Goal: Task Accomplishment & Management: Complete application form

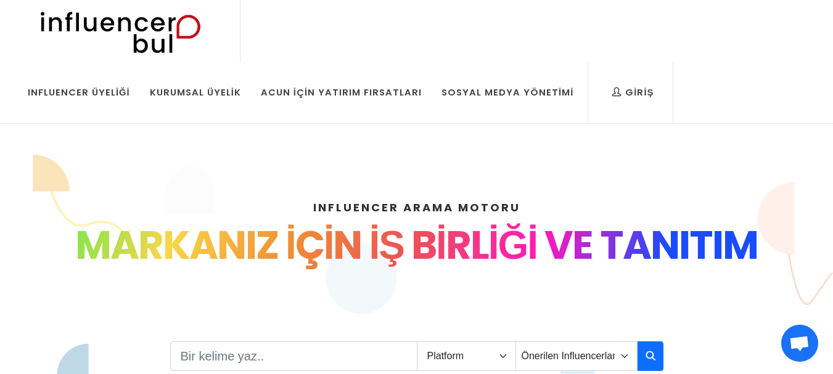
click at [581, 172] on div "INFLUENCER ARAMA MOTORU INSTAGRAM VE TIKTOK INFLUENCERLARI SOSYAL MEDYA FENOMEN…" at bounding box center [416, 357] width 703 height 375
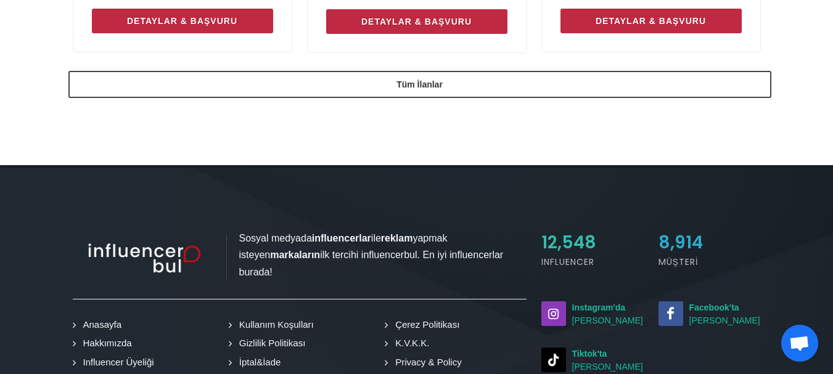
scroll to position [1140, 0]
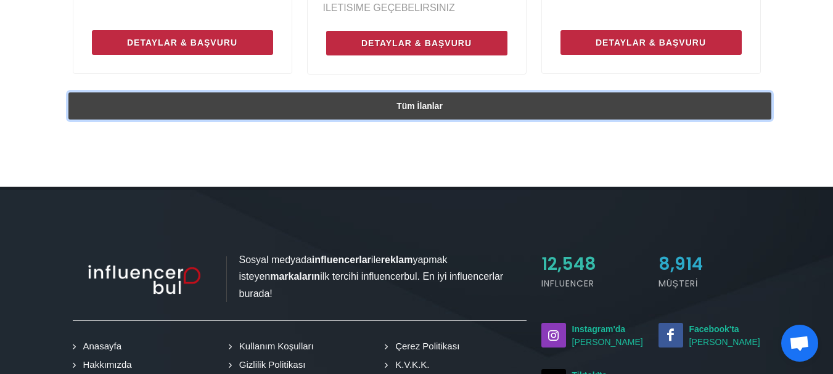
click at [481, 102] on link "Tüm İlanlar" at bounding box center [419, 105] width 703 height 27
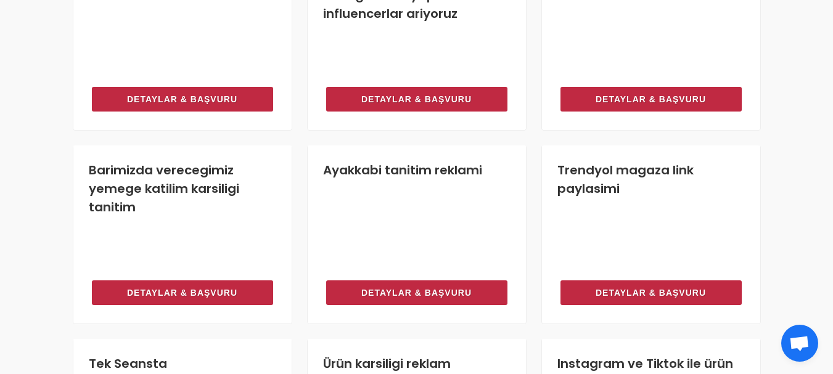
scroll to position [640, 0]
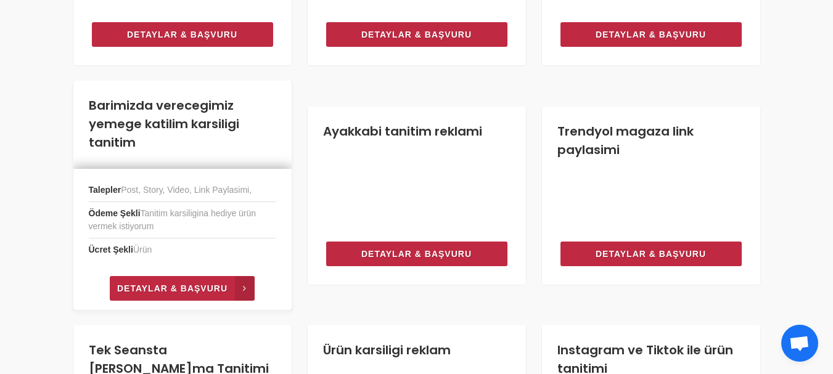
click at [179, 293] on span "Detaylar & Başvuru" at bounding box center [172, 288] width 110 height 15
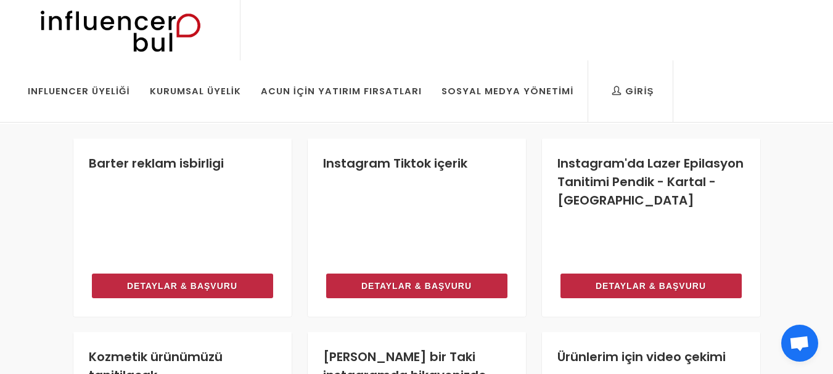
scroll to position [0, 0]
